Goal: Task Accomplishment & Management: Manage account settings

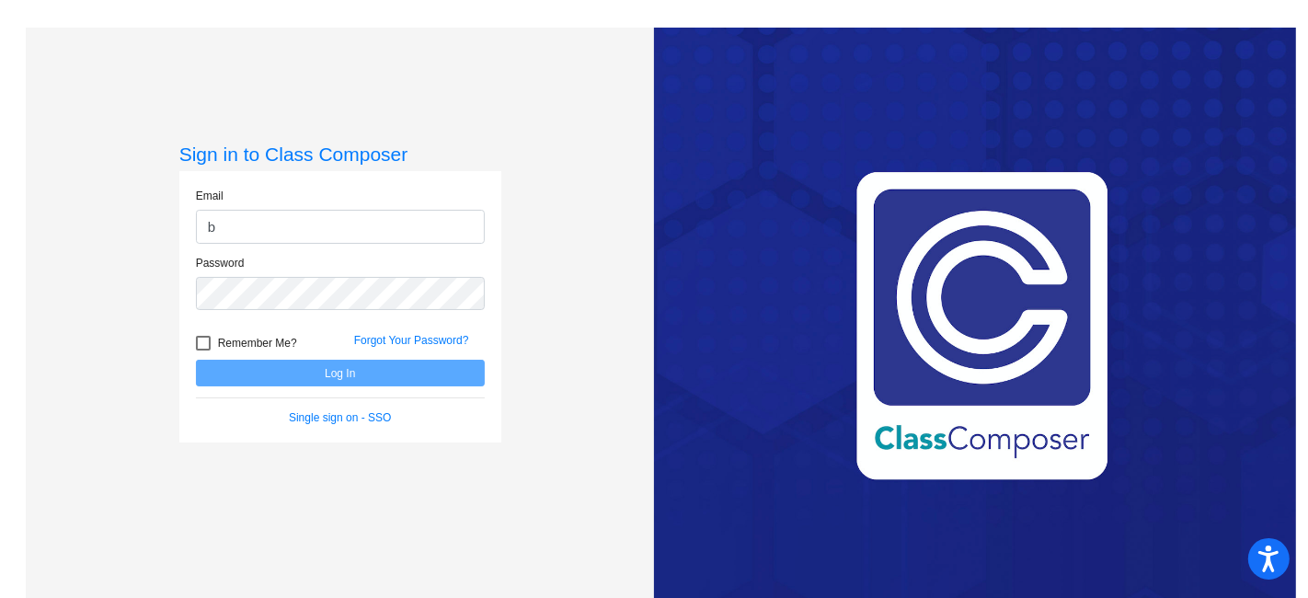
type input "[EMAIL_ADDRESS][PERSON_NAME][DOMAIN_NAME]"
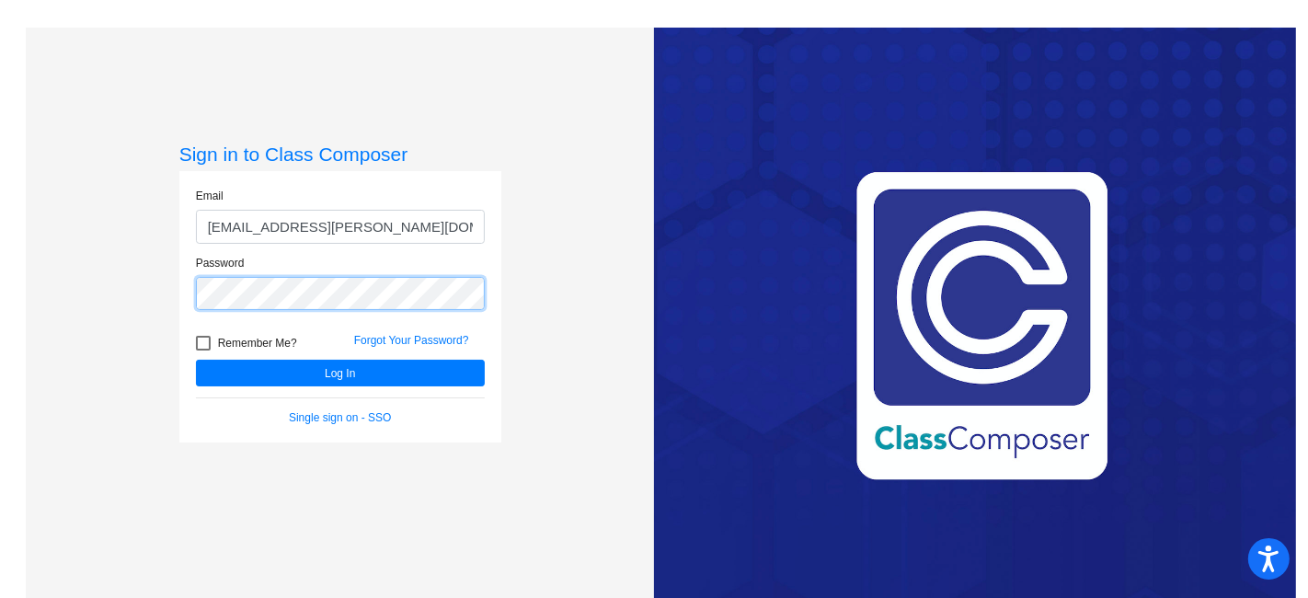
click at [196, 360] on button "Log In" at bounding box center [340, 373] width 289 height 27
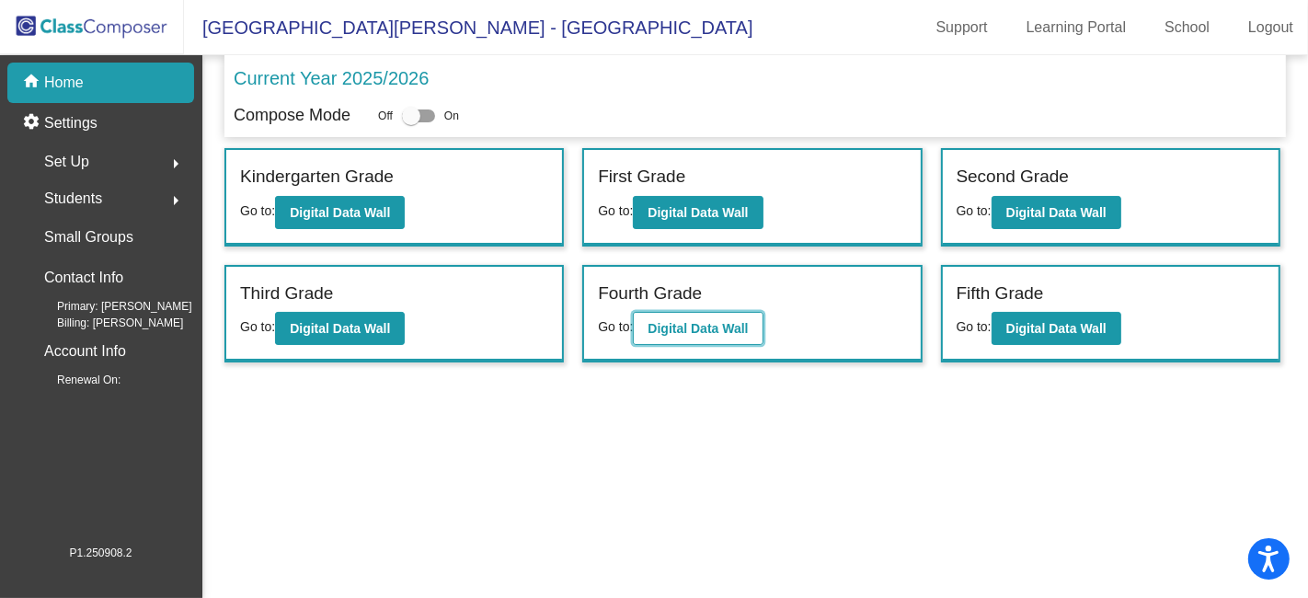
click at [722, 322] on b "Digital Data Wall" at bounding box center [697, 328] width 100 height 15
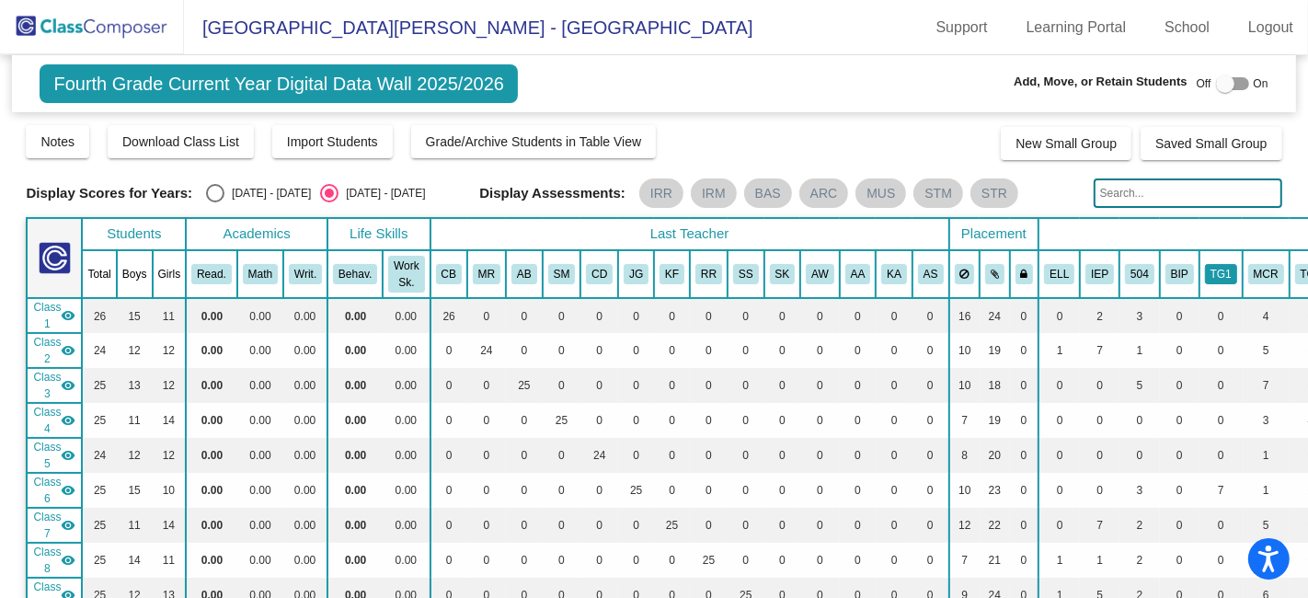
click at [1205, 267] on button "TG1" at bounding box center [1221, 274] width 32 height 20
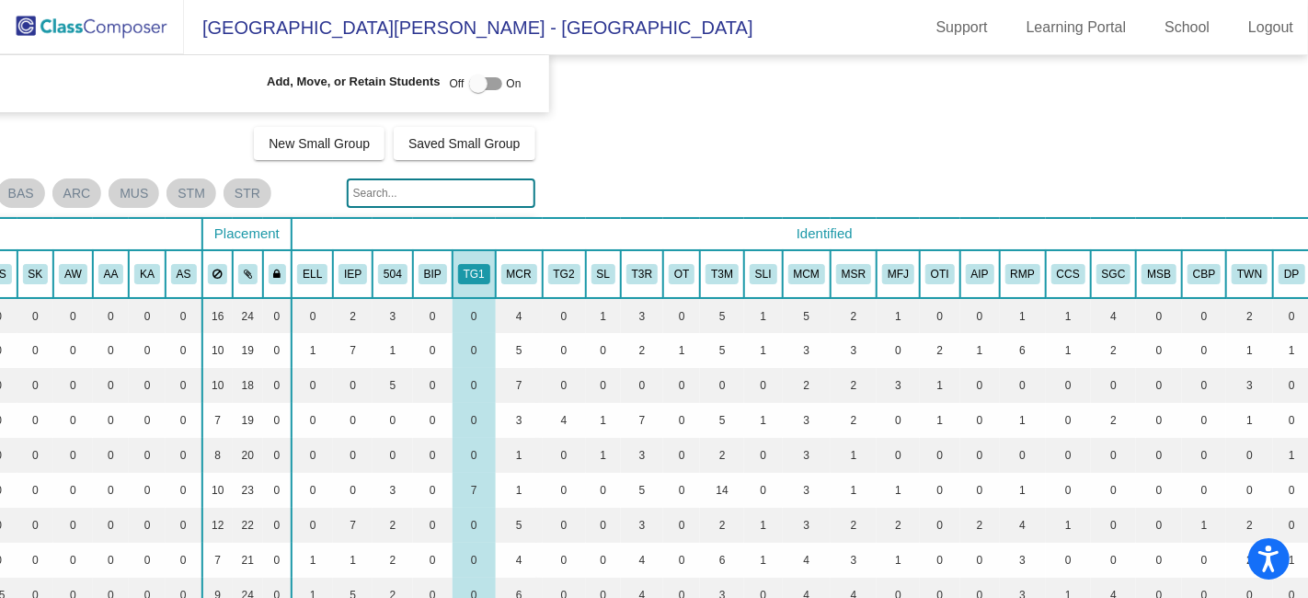
scroll to position [0, 756]
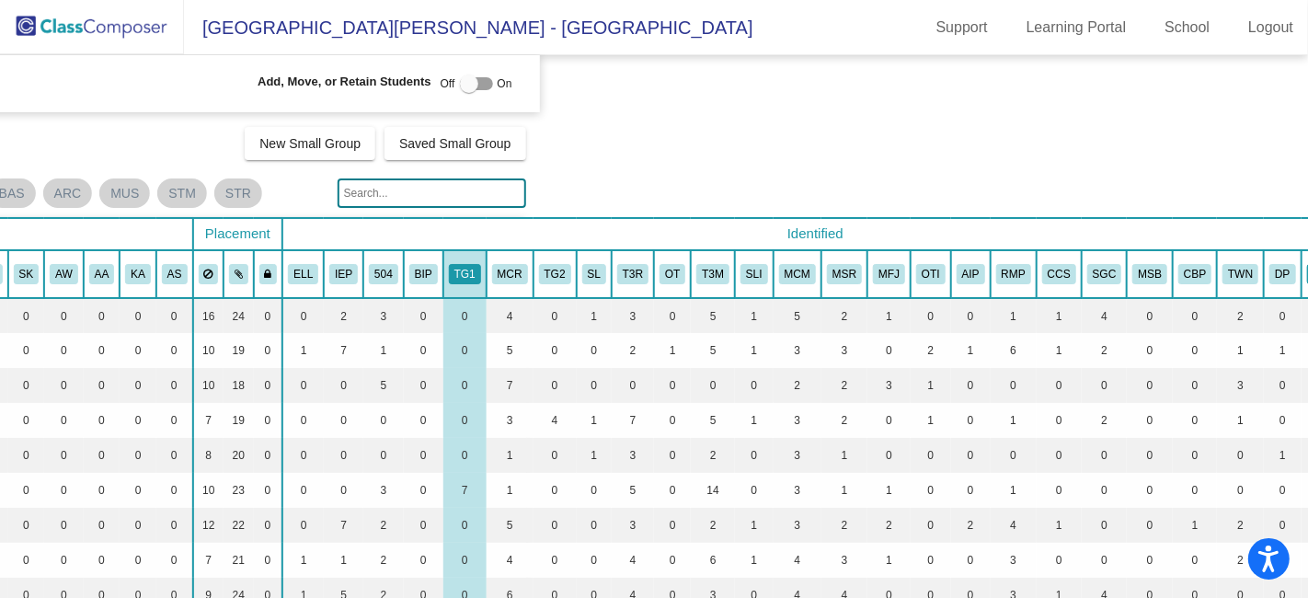
click at [1307, 269] on button "MGA" at bounding box center [1325, 274] width 36 height 20
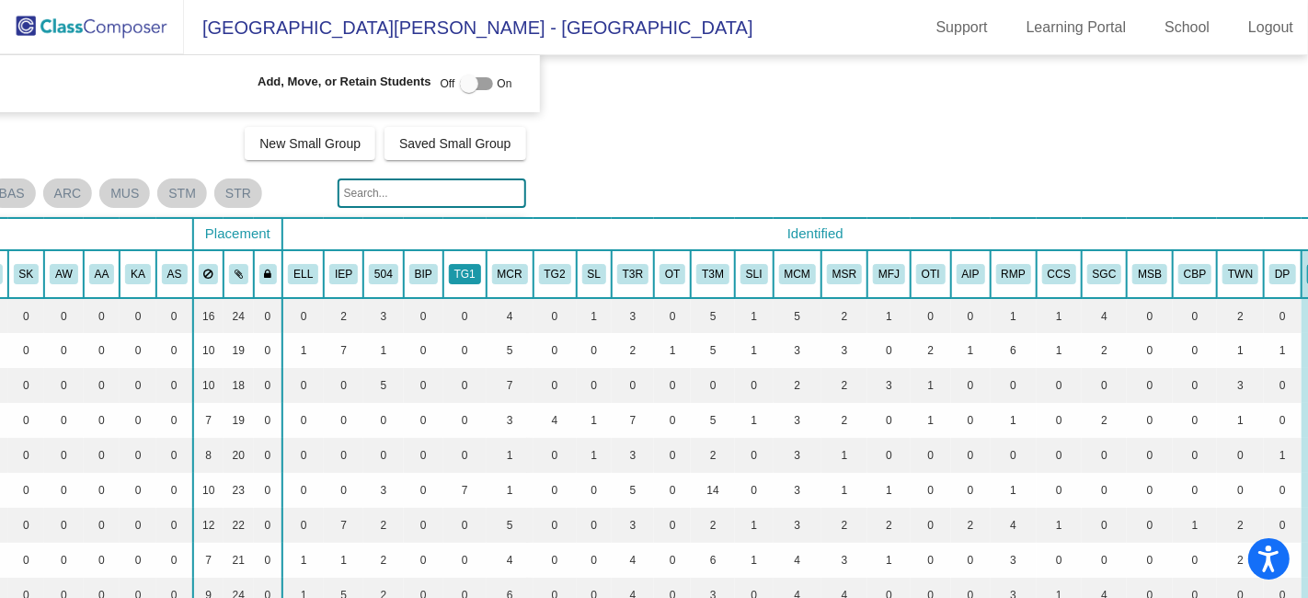
click at [449, 277] on button "TG1" at bounding box center [465, 274] width 32 height 20
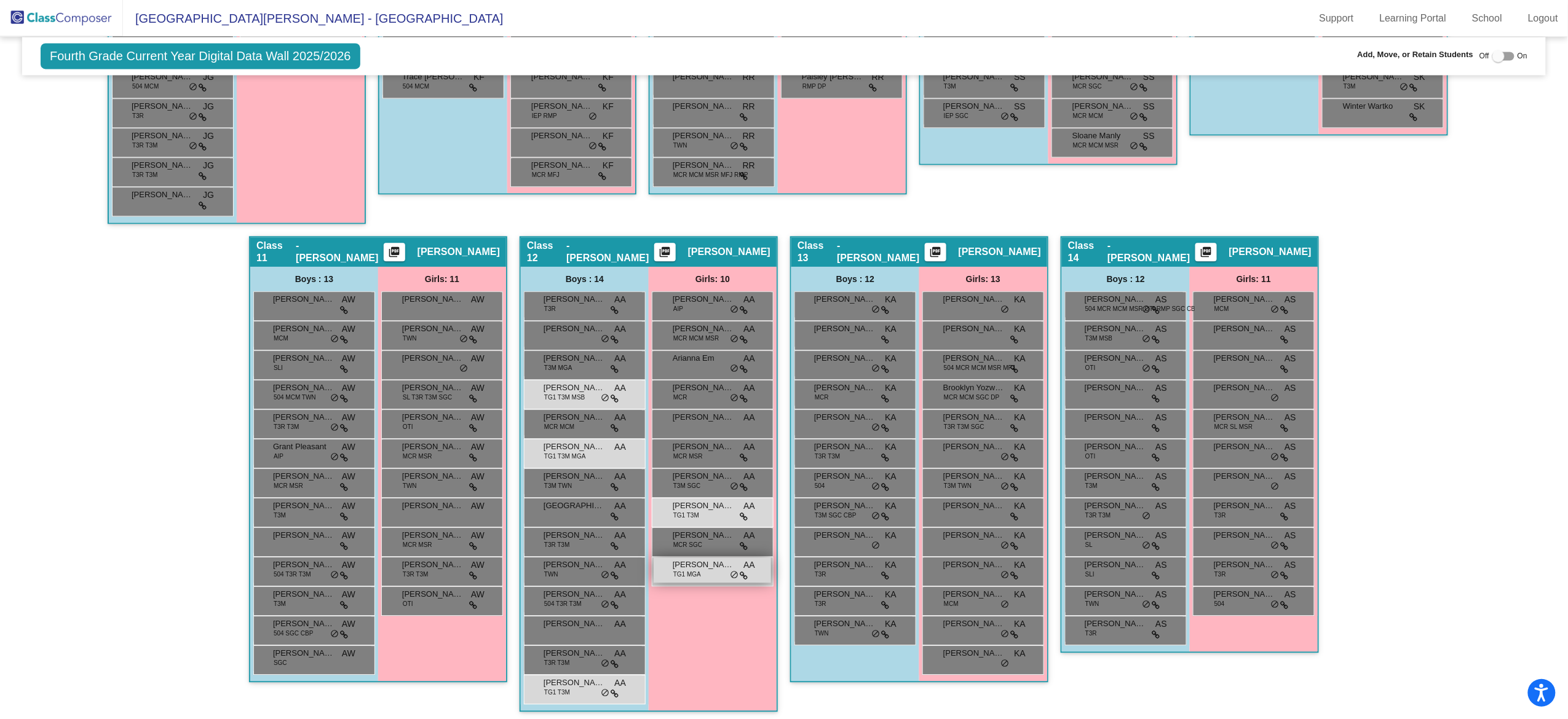
scroll to position [1299, 0]
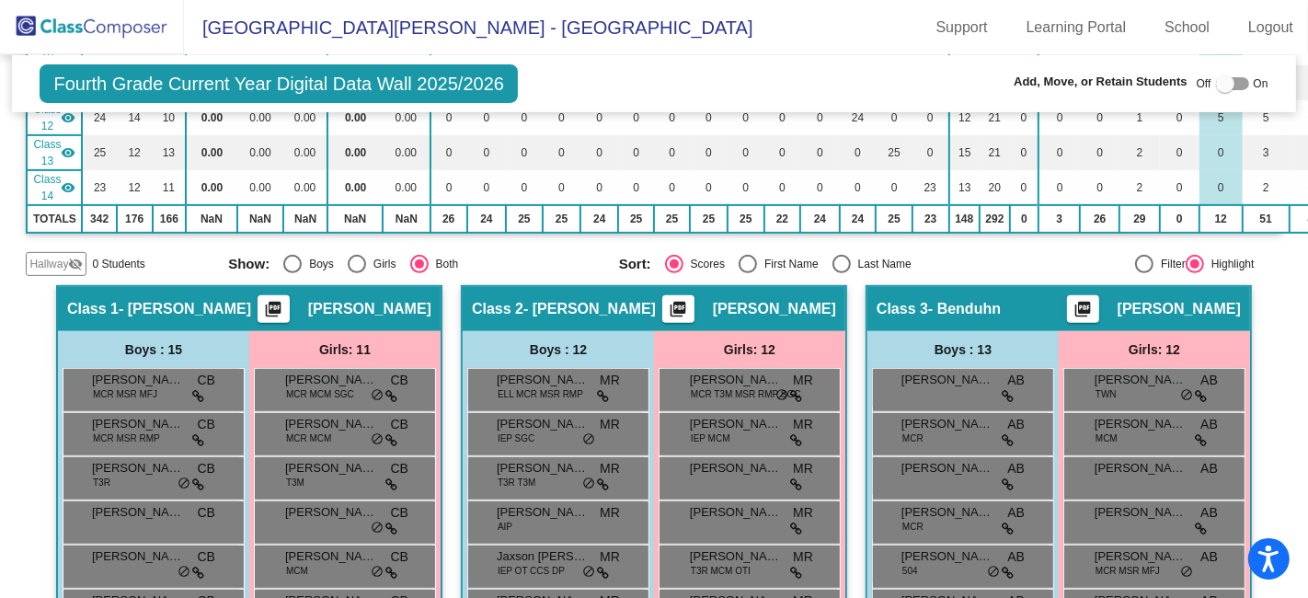
scroll to position [71, 0]
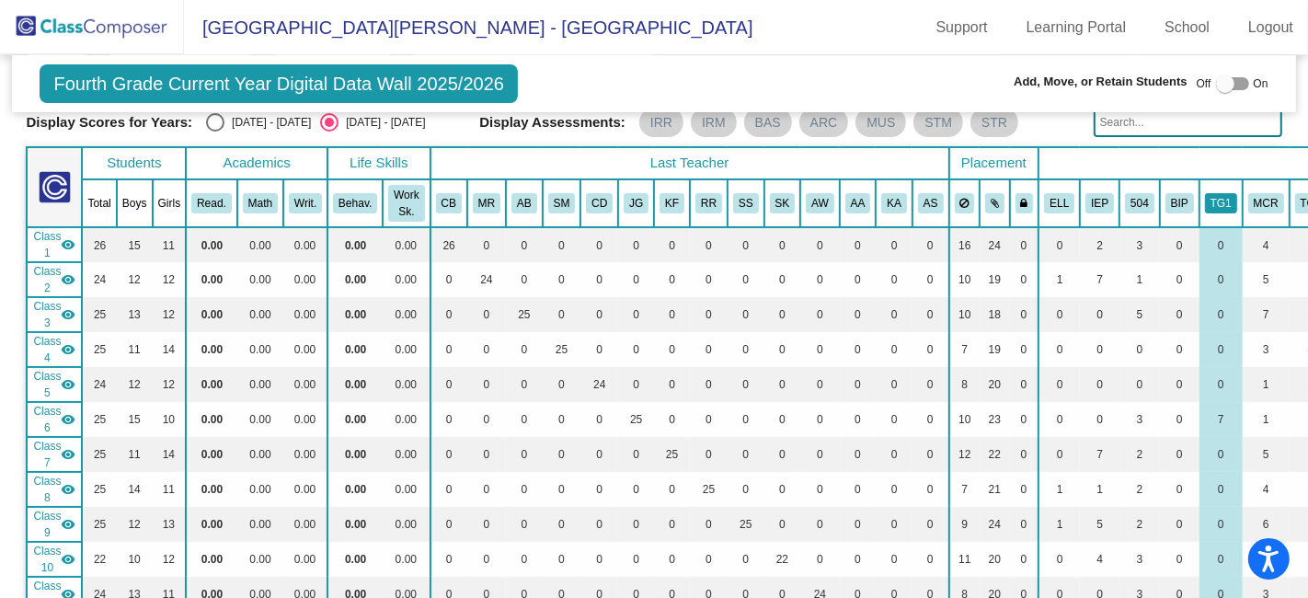
click at [1205, 200] on button "TG1" at bounding box center [1221, 203] width 32 height 20
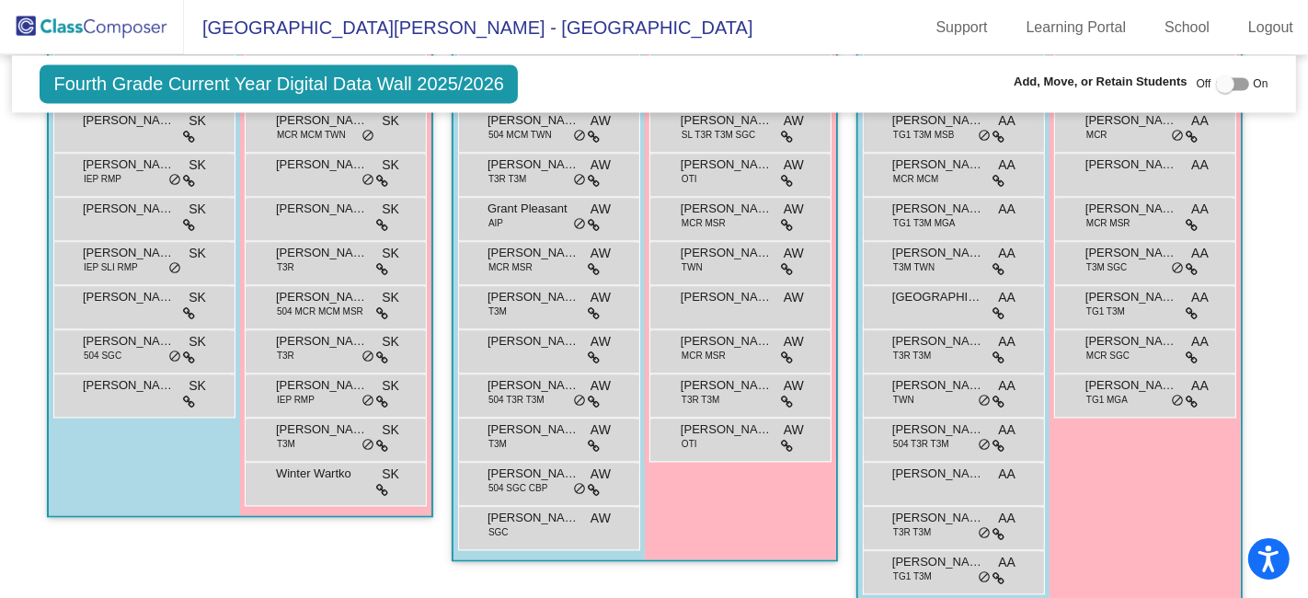
scroll to position [3443, 0]
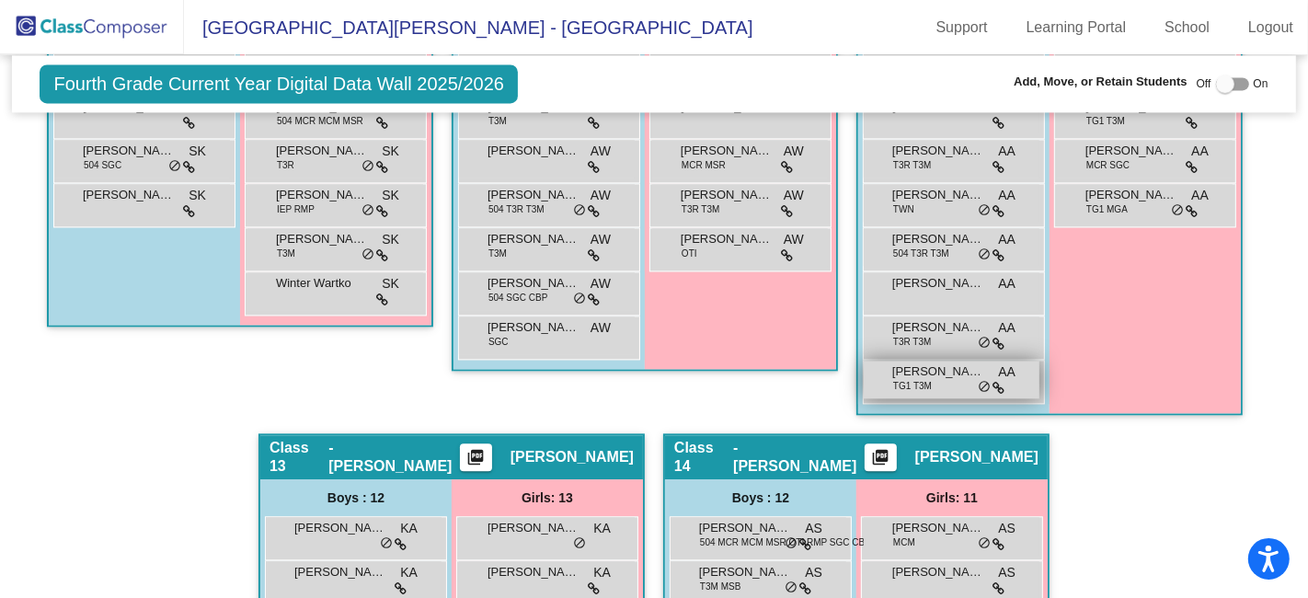
click at [936, 362] on span "[PERSON_NAME]" at bounding box center [938, 371] width 92 height 18
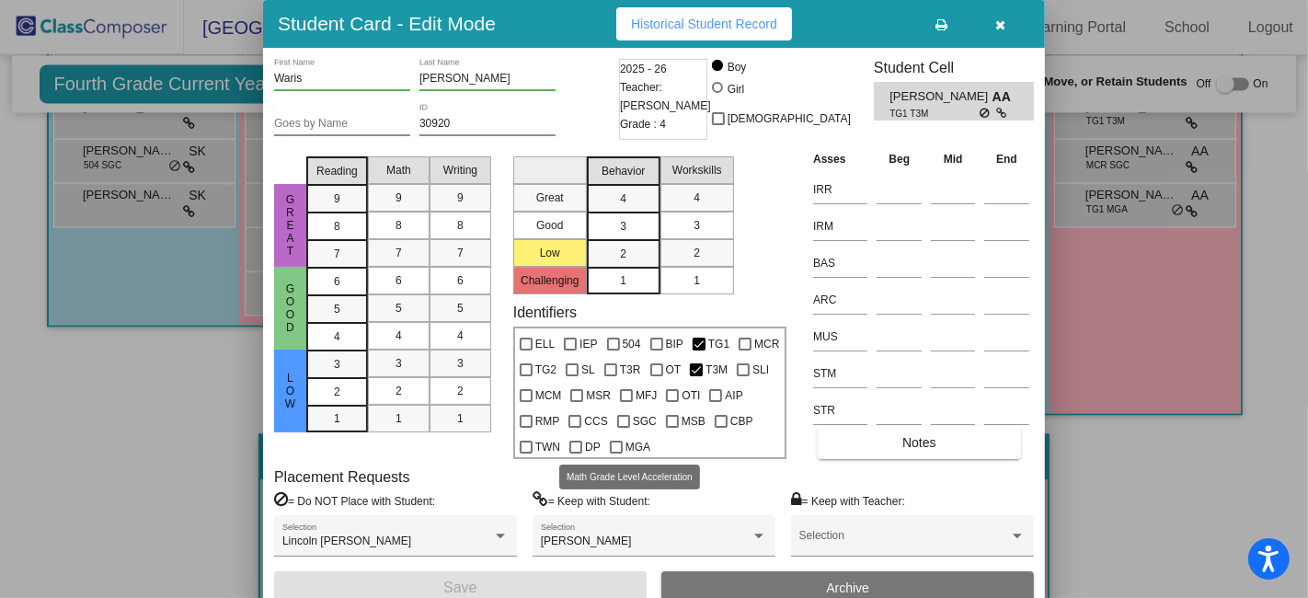
click at [614, 445] on div at bounding box center [616, 447] width 13 height 13
click at [615, 453] on input "MGA" at bounding box center [615, 453] width 1 height 1
checkbox input "true"
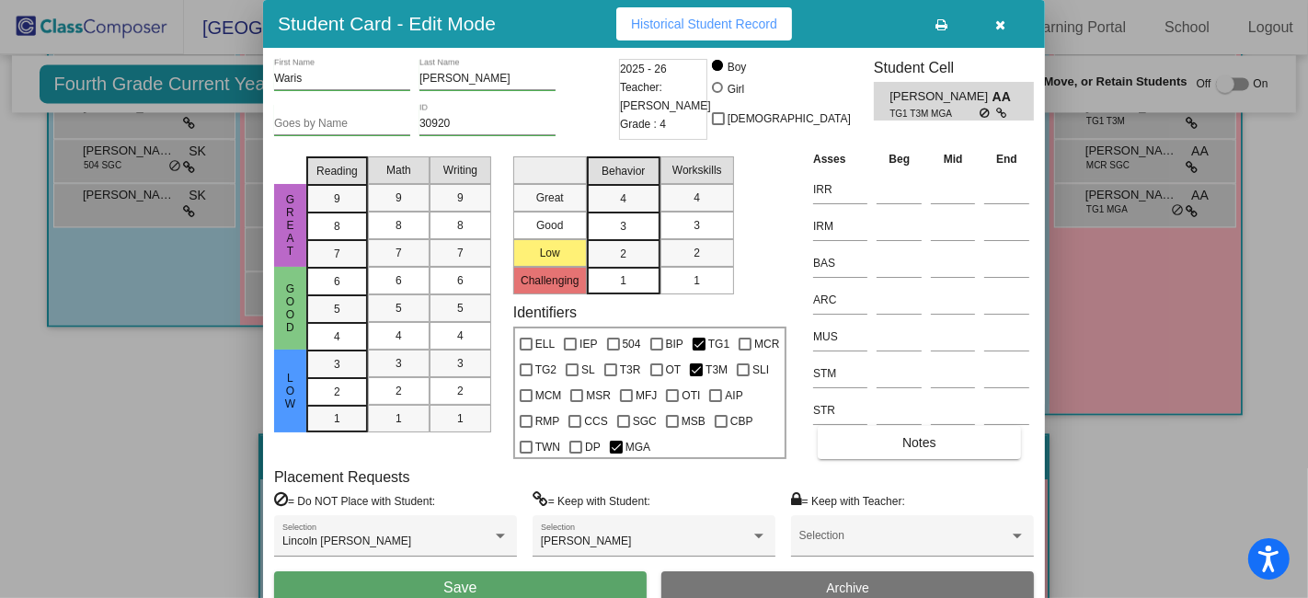
click at [582, 579] on button "Save" at bounding box center [460, 587] width 372 height 33
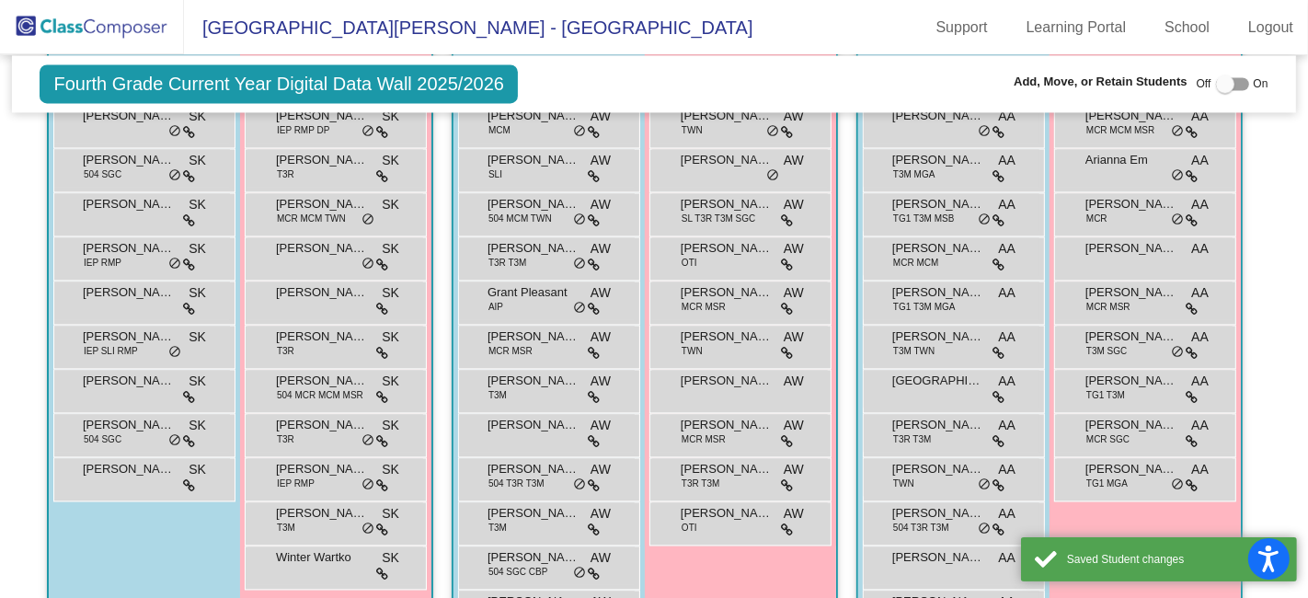
scroll to position [3137, 0]
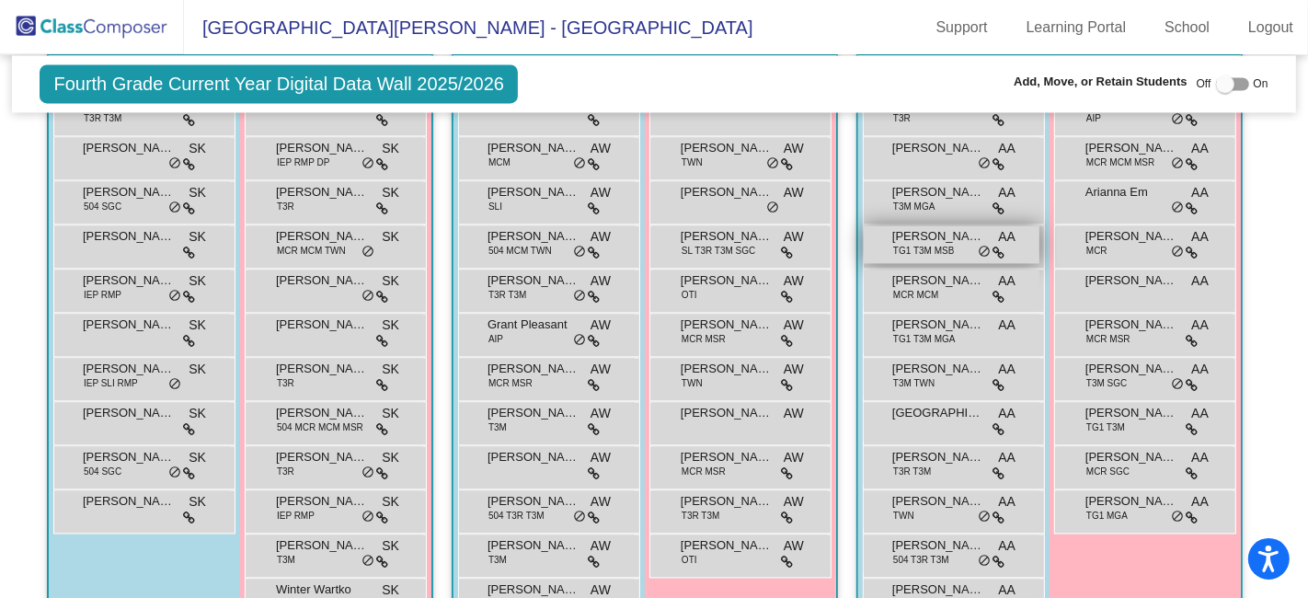
click at [935, 229] on span "[PERSON_NAME]" at bounding box center [938, 236] width 92 height 18
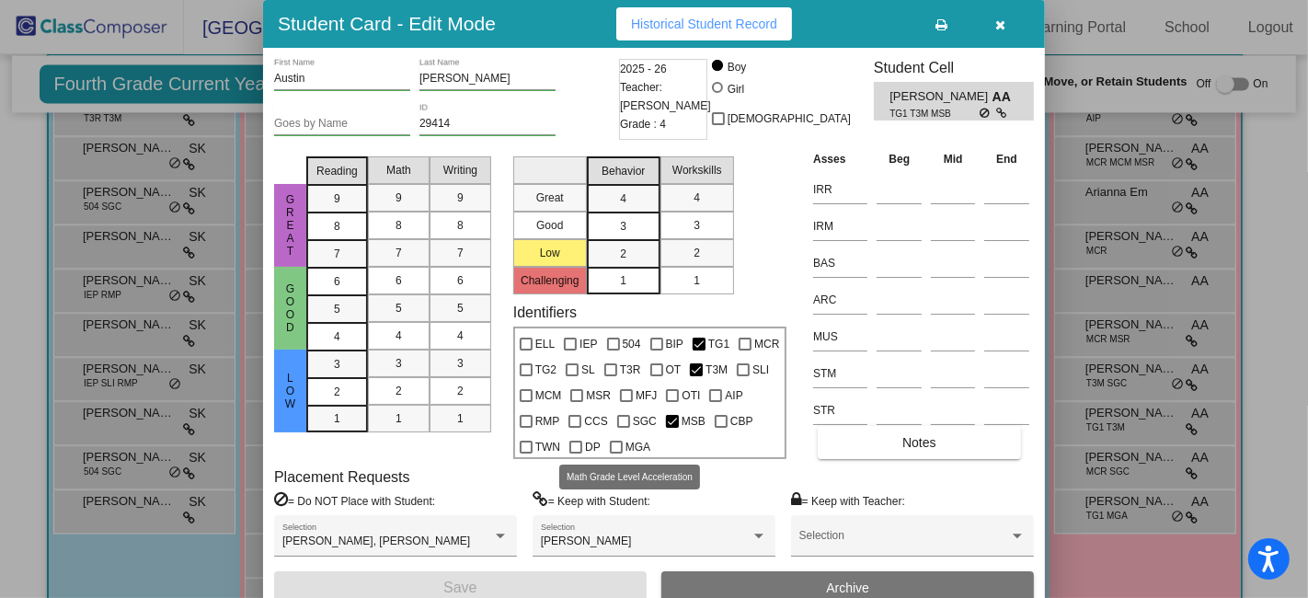
click at [617, 445] on div at bounding box center [616, 447] width 13 height 13
click at [616, 453] on input "MGA" at bounding box center [615, 453] width 1 height 1
checkbox input "true"
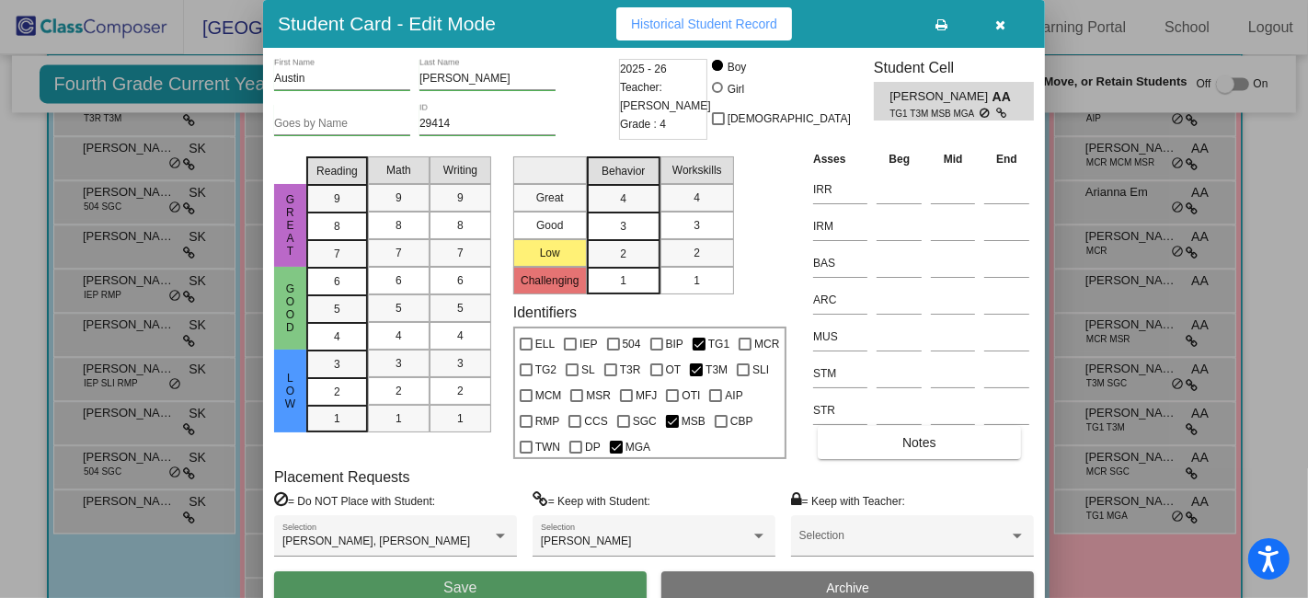
click at [589, 584] on button "Save" at bounding box center [460, 587] width 372 height 33
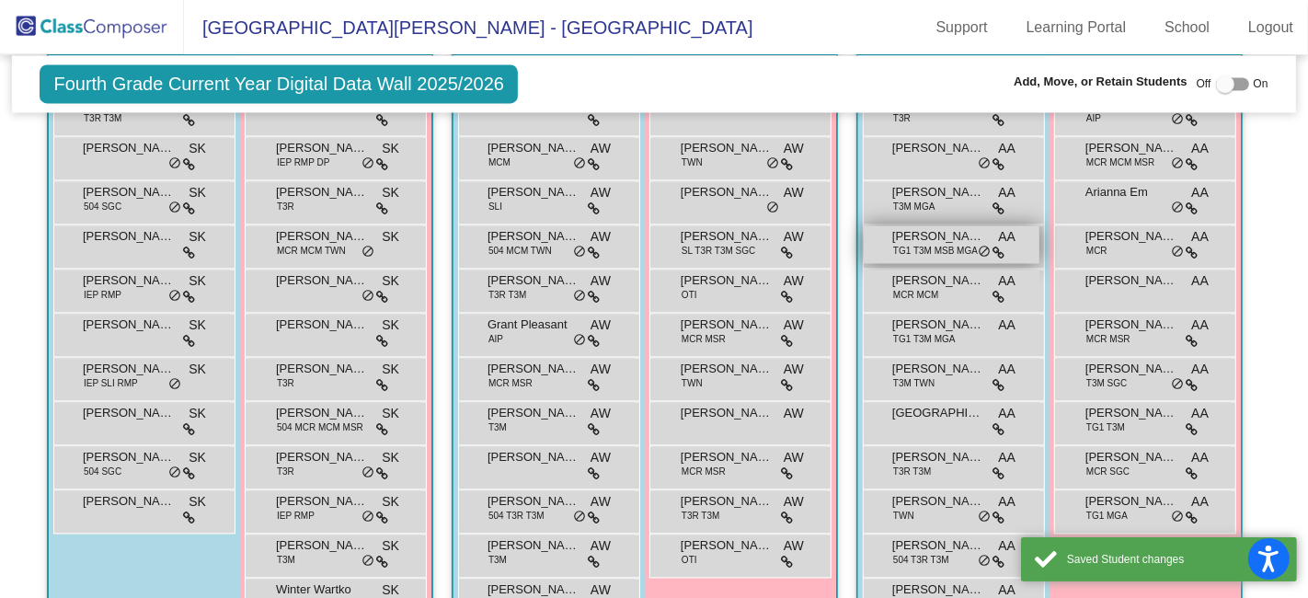
click at [933, 244] on span "TG1 T3M MSB MGA" at bounding box center [935, 251] width 85 height 14
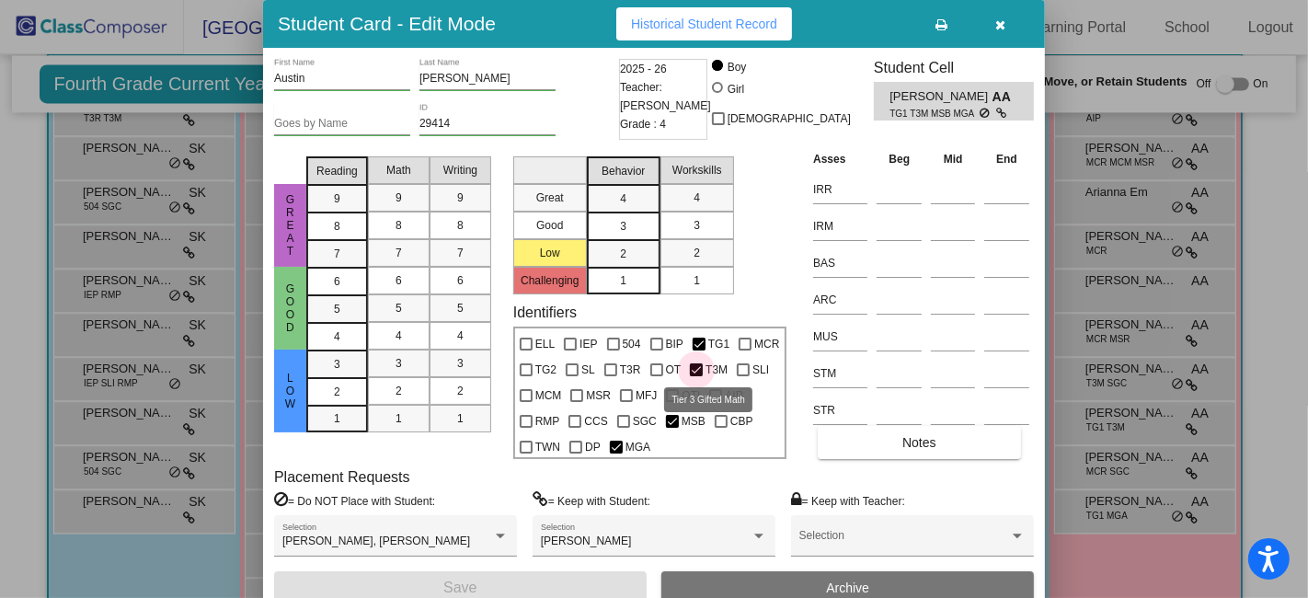
click at [692, 370] on div at bounding box center [696, 369] width 13 height 13
click at [695, 376] on input "T3M" at bounding box center [695, 376] width 1 height 1
checkbox input "false"
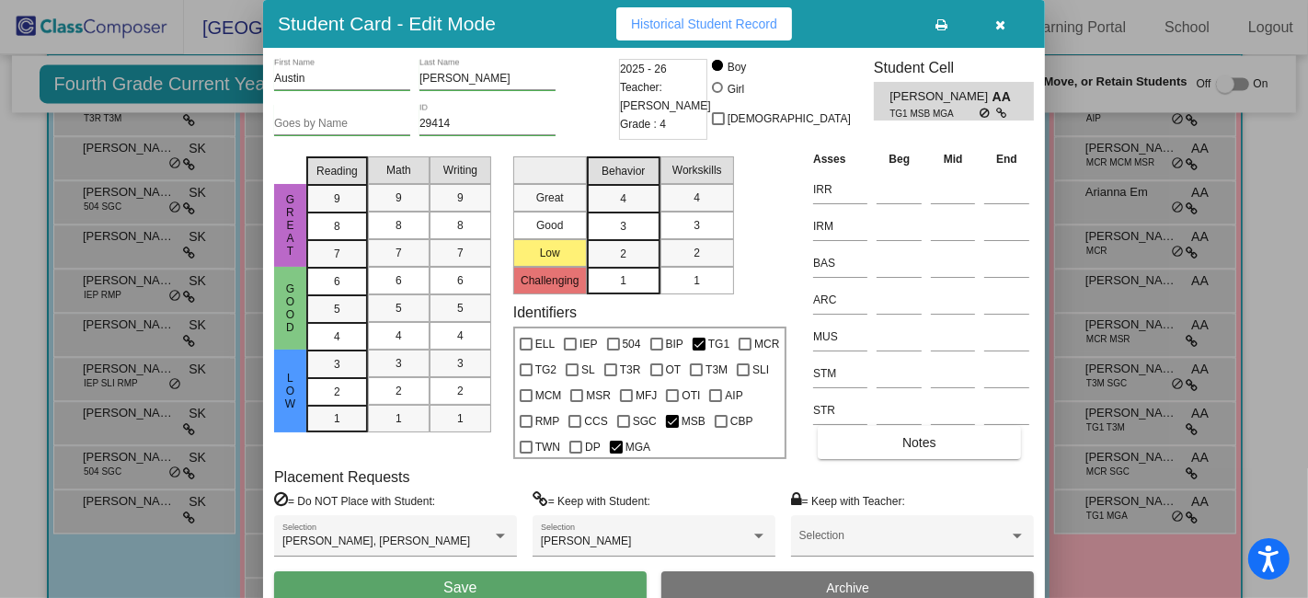
click at [473, 582] on span "Save" at bounding box center [459, 587] width 33 height 16
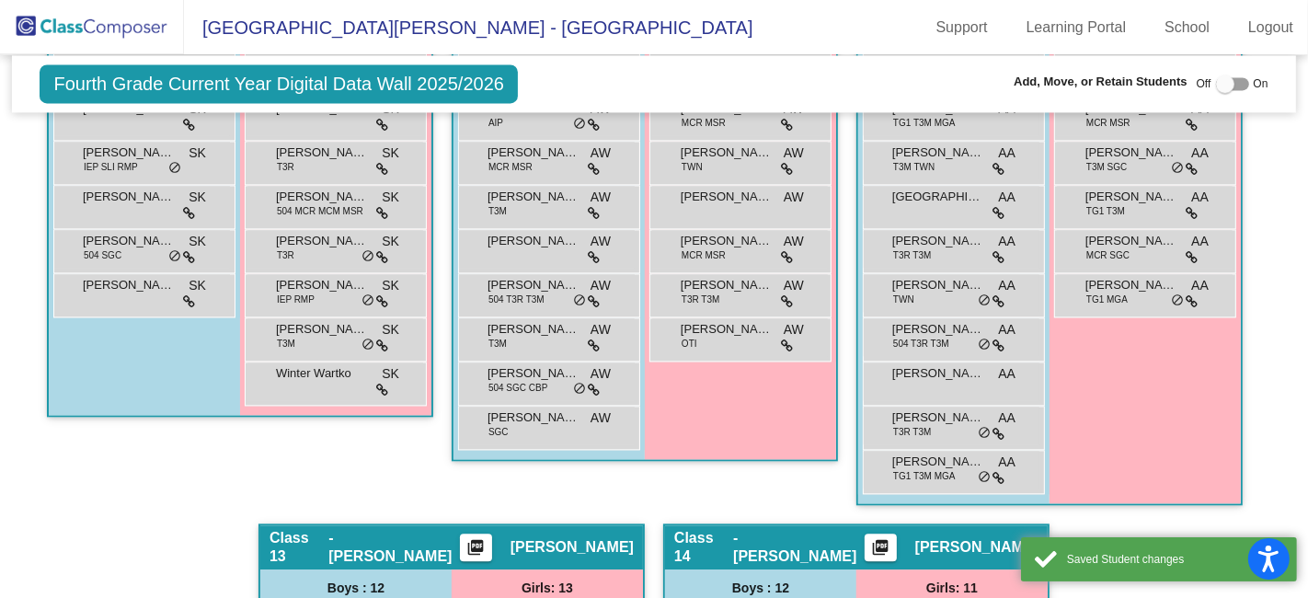
scroll to position [3443, 0]
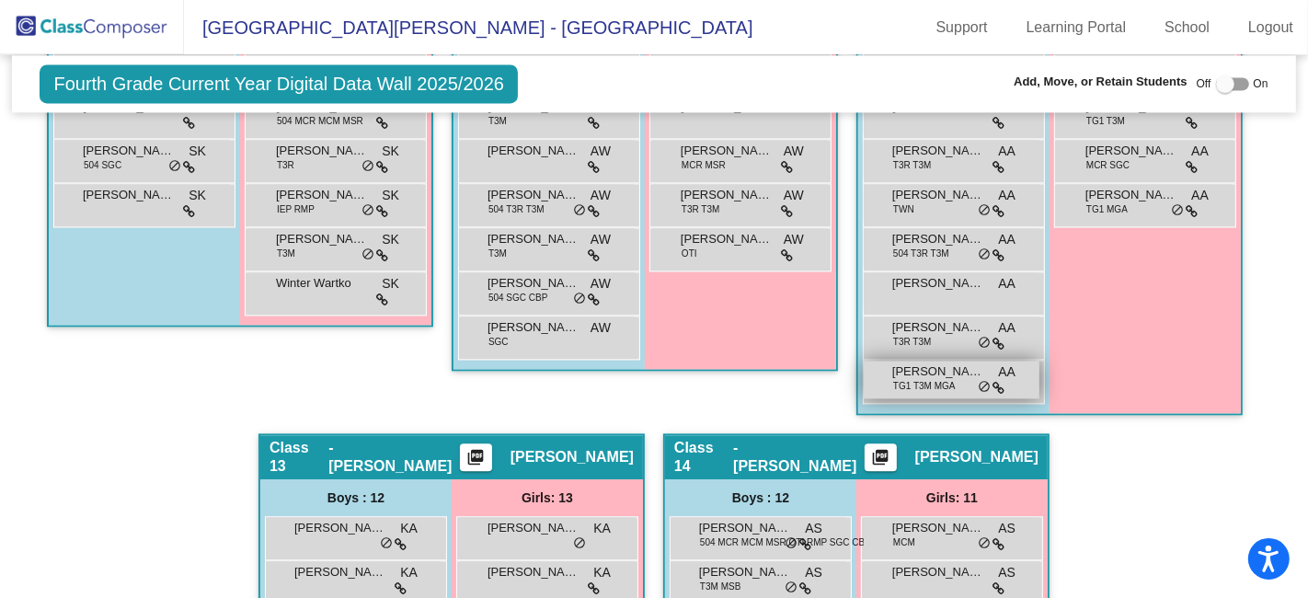
click at [919, 379] on span "TG1 T3M MGA" at bounding box center [924, 386] width 63 height 14
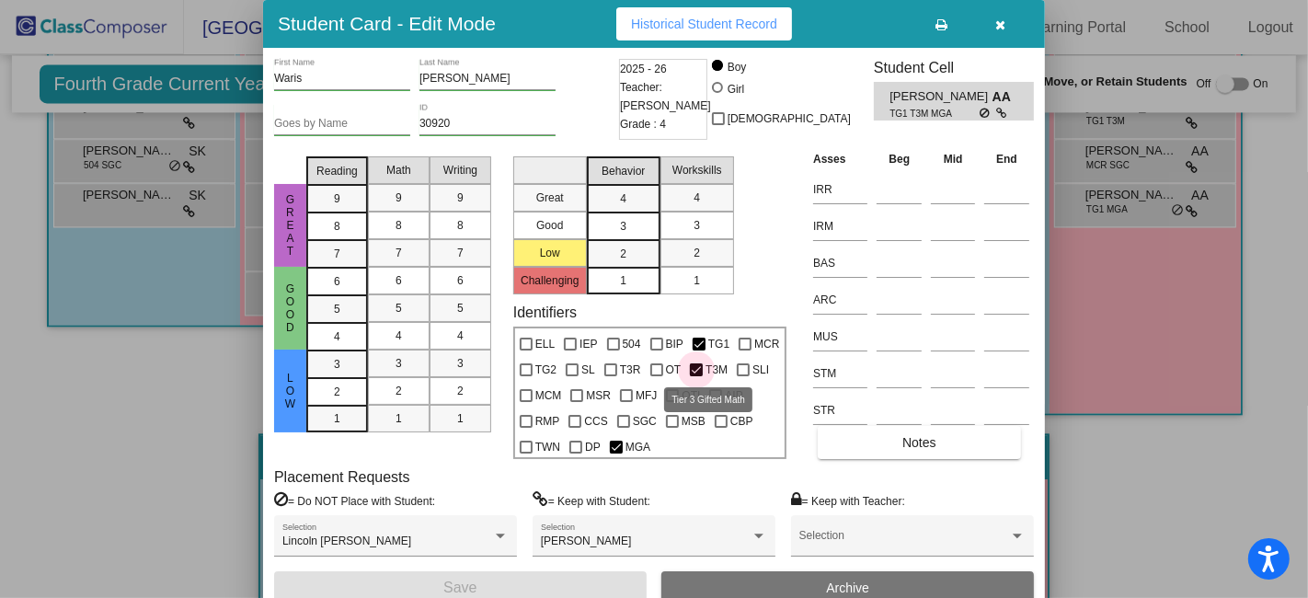
click at [695, 369] on div at bounding box center [696, 369] width 13 height 13
click at [695, 376] on input "T3M" at bounding box center [695, 376] width 1 height 1
checkbox input "false"
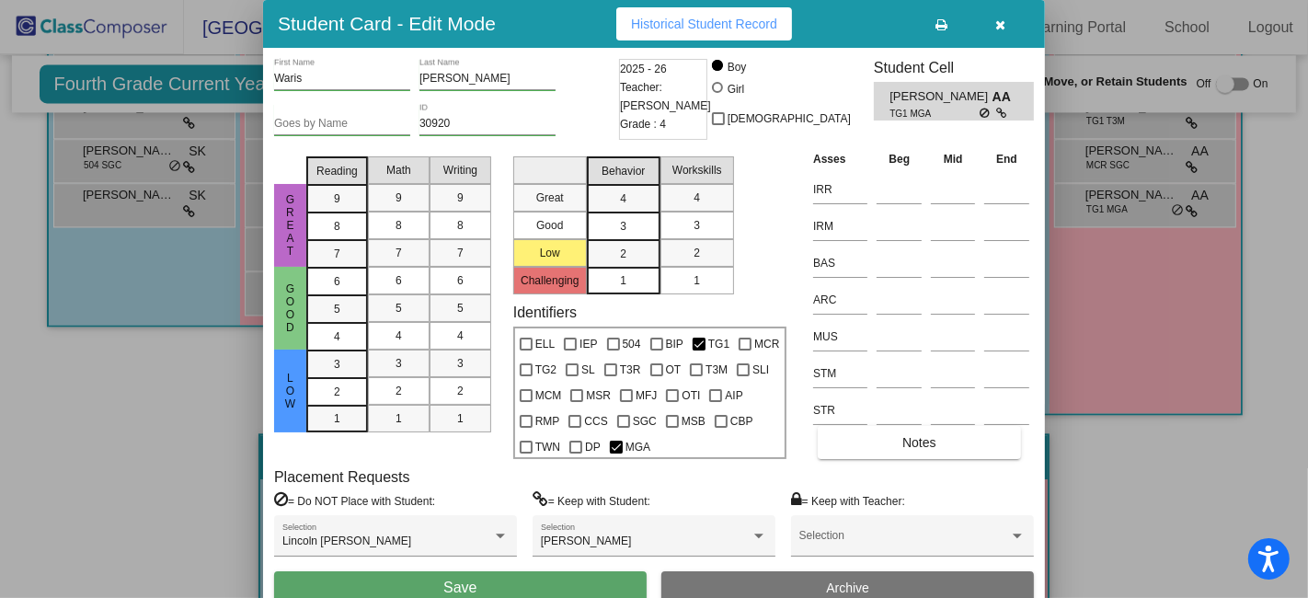
click at [573, 577] on button "Save" at bounding box center [460, 587] width 372 height 33
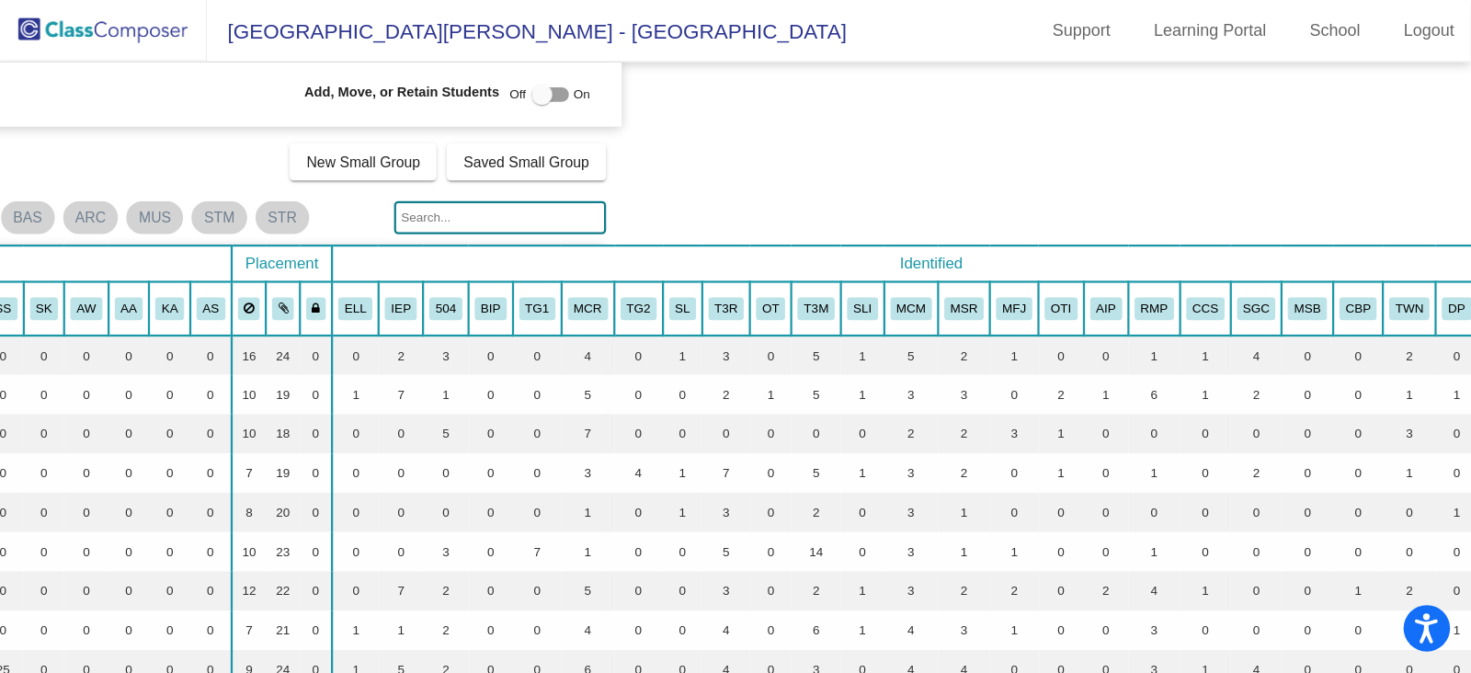
scroll to position [0, 756]
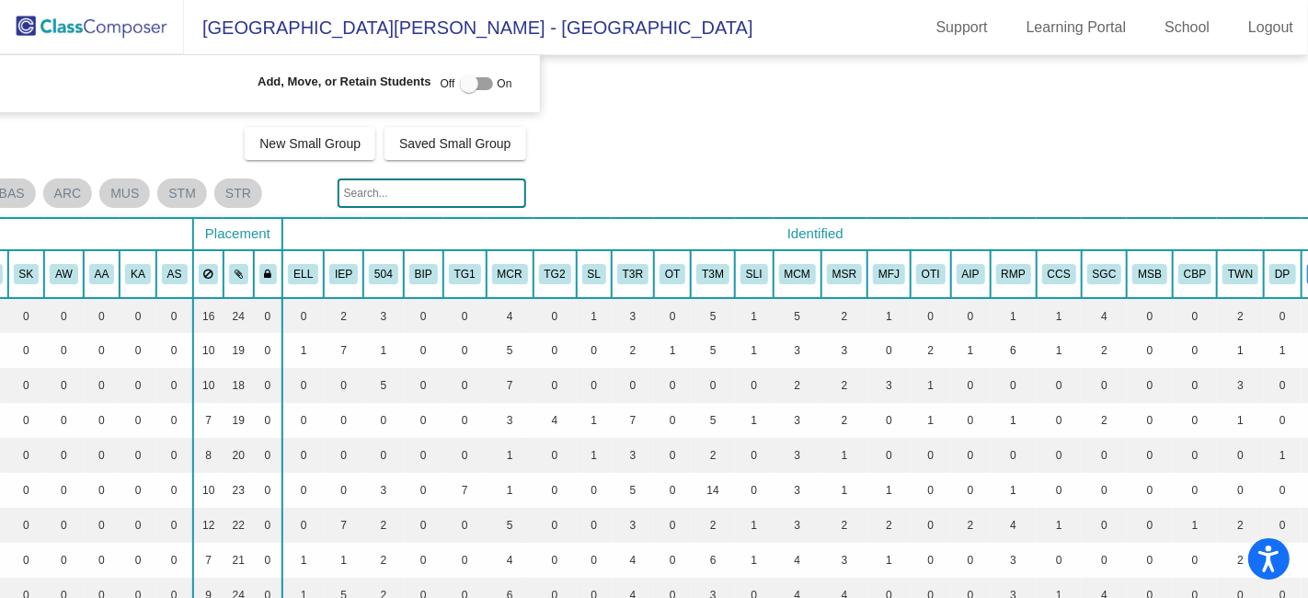
click at [1307, 269] on button "MGA" at bounding box center [1325, 274] width 36 height 20
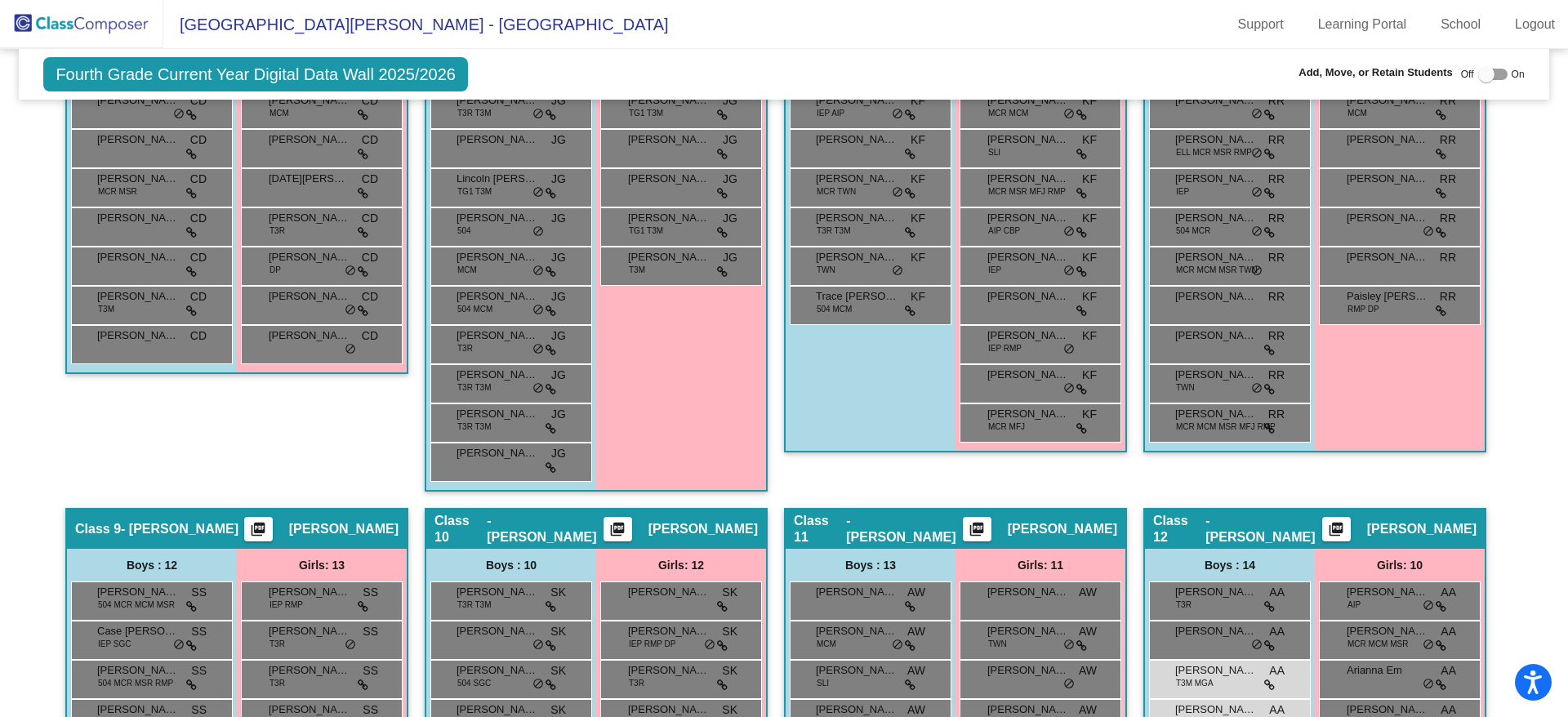
scroll to position [1961, 0]
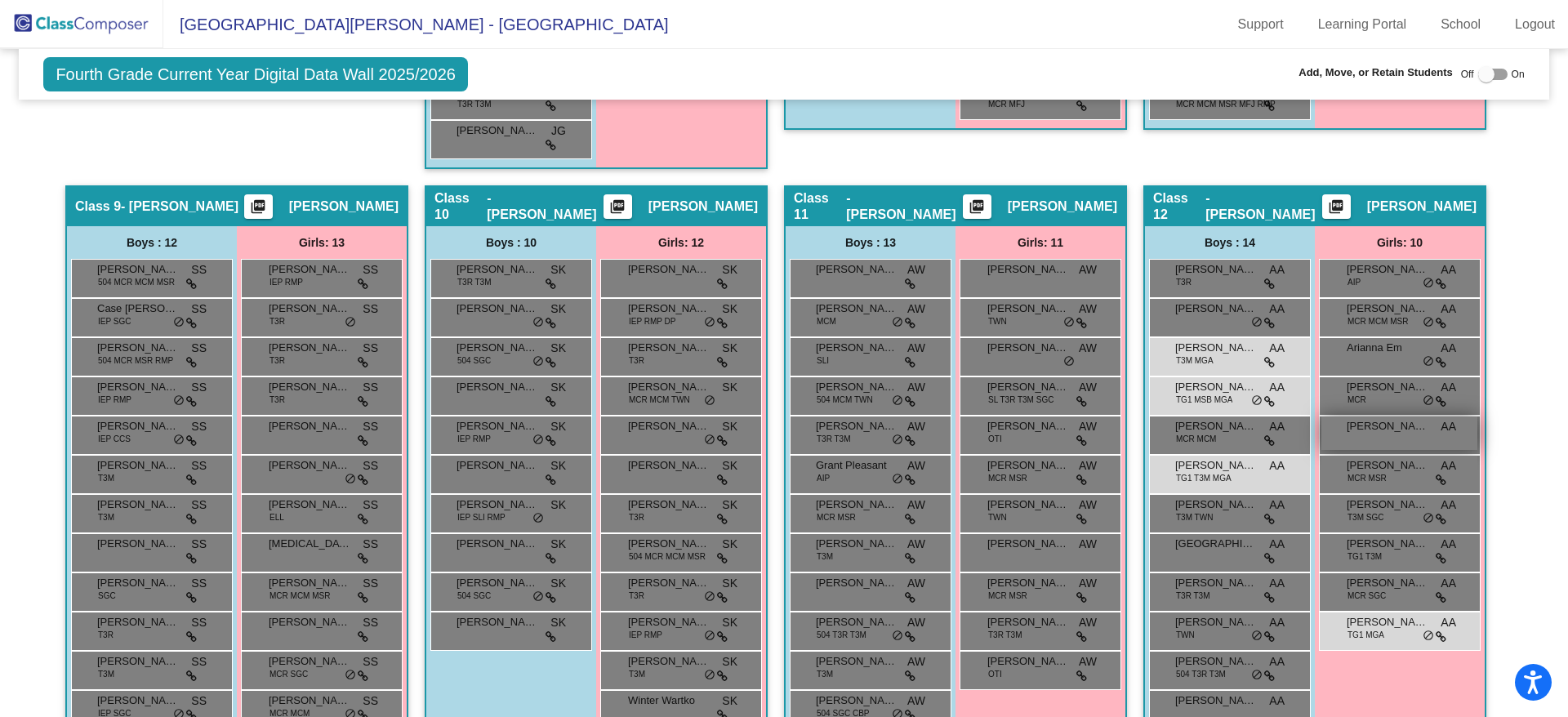
click at [1160, 430] on span "[PERSON_NAME]" at bounding box center [1388, 426] width 82 height 16
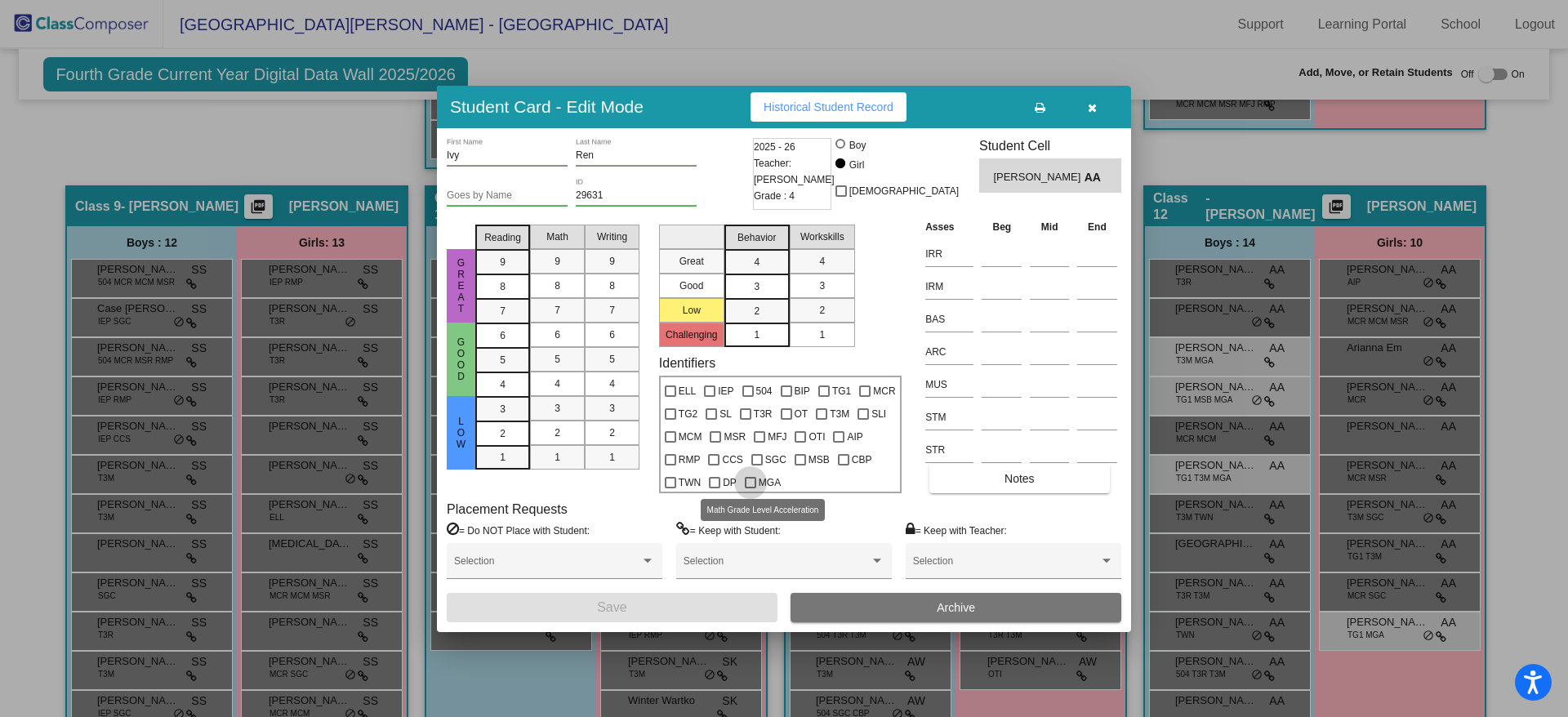
click at [751, 478] on div at bounding box center [750, 482] width 12 height 12
click at [750, 489] on input "MGA" at bounding box center [749, 489] width 1 height 1
checkbox input "true"
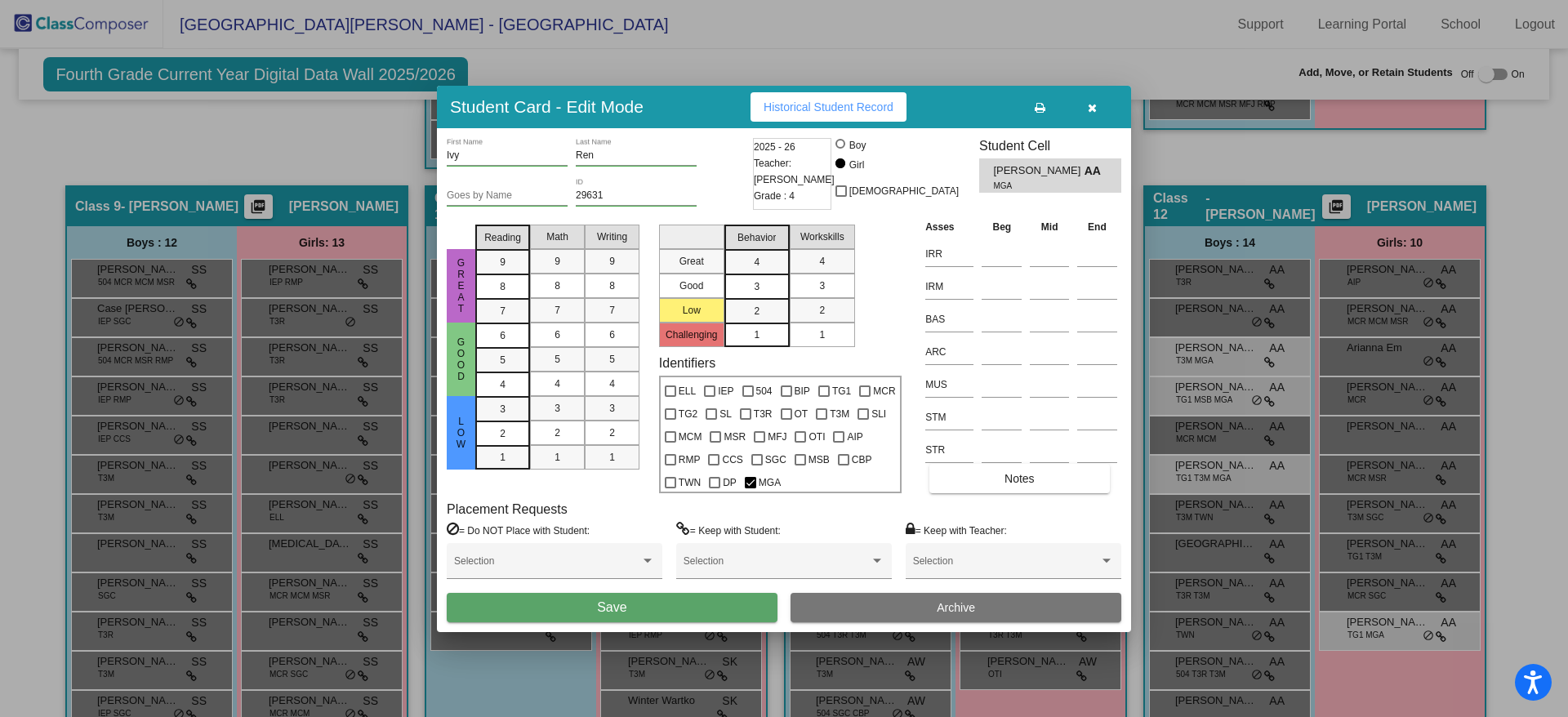
click at [722, 530] on button "Save" at bounding box center [612, 608] width 330 height 29
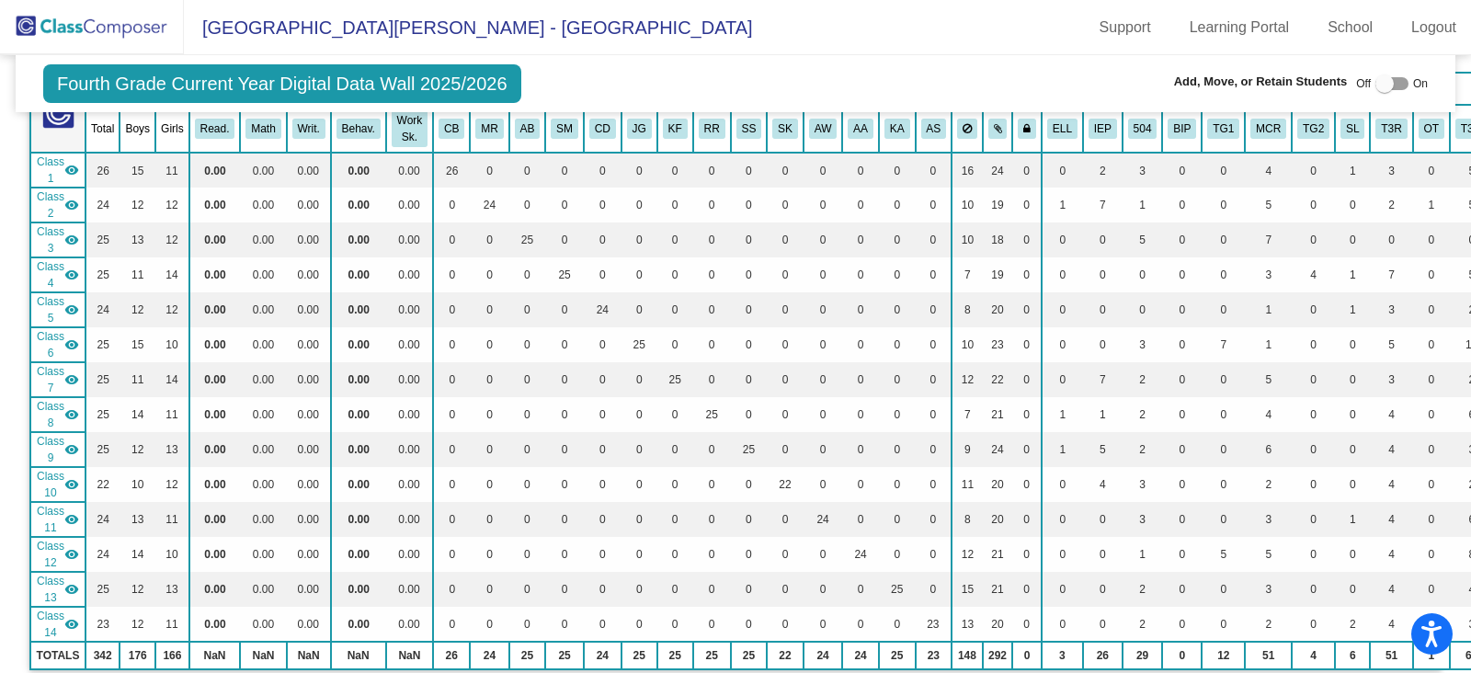
scroll to position [0, 0]
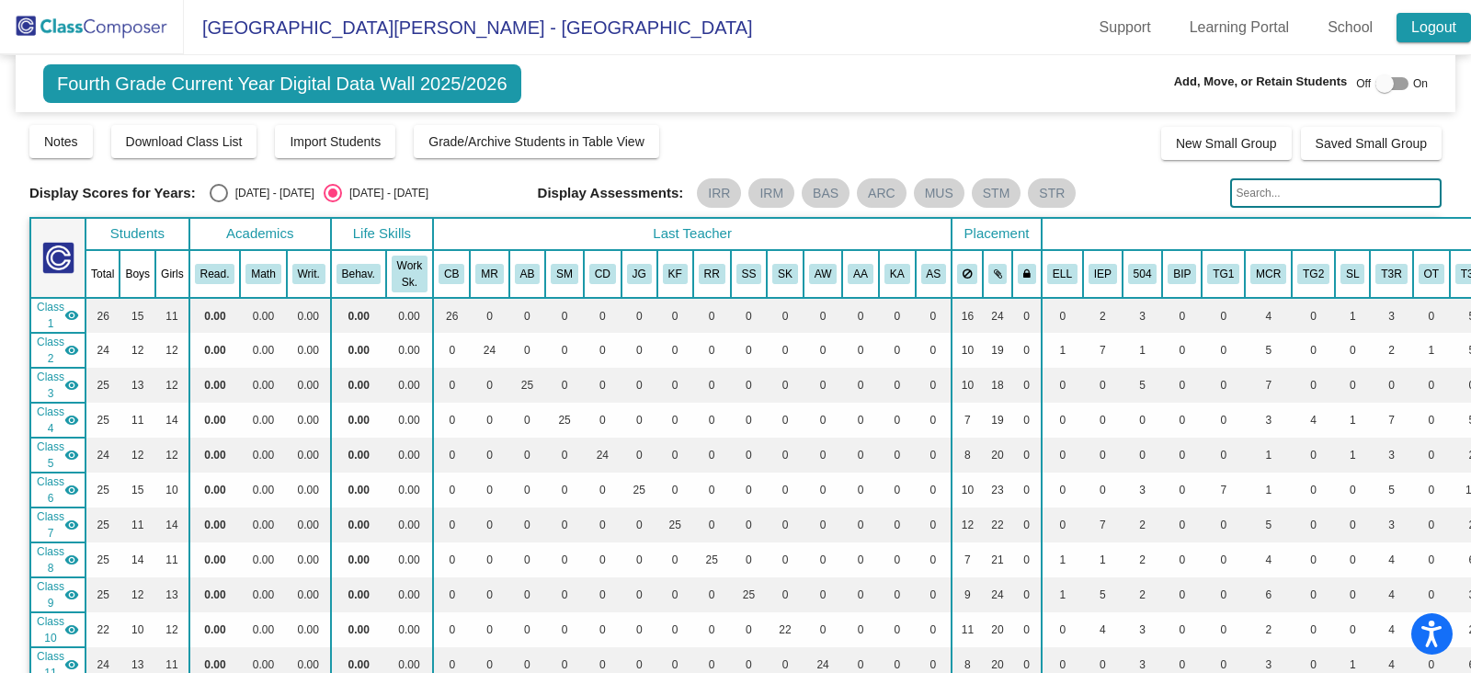
click at [1307, 25] on link "Logout" at bounding box center [1434, 27] width 74 height 29
